Goal: Task Accomplishment & Management: Manage account settings

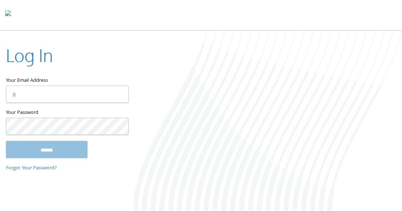
type input "**********"
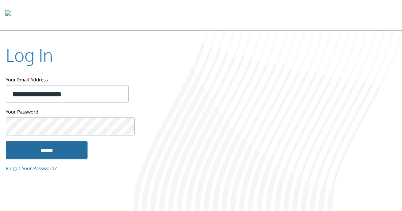
click at [61, 147] on input "******" at bounding box center [47, 149] width 82 height 17
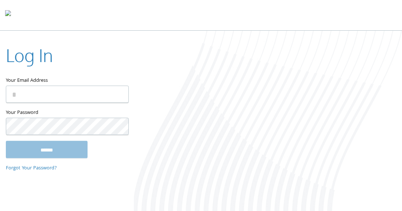
type input "**********"
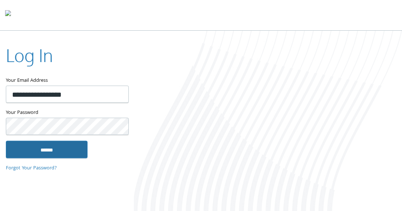
click at [69, 150] on input "******" at bounding box center [47, 149] width 82 height 17
